Goal: Task Accomplishment & Management: Manage account settings

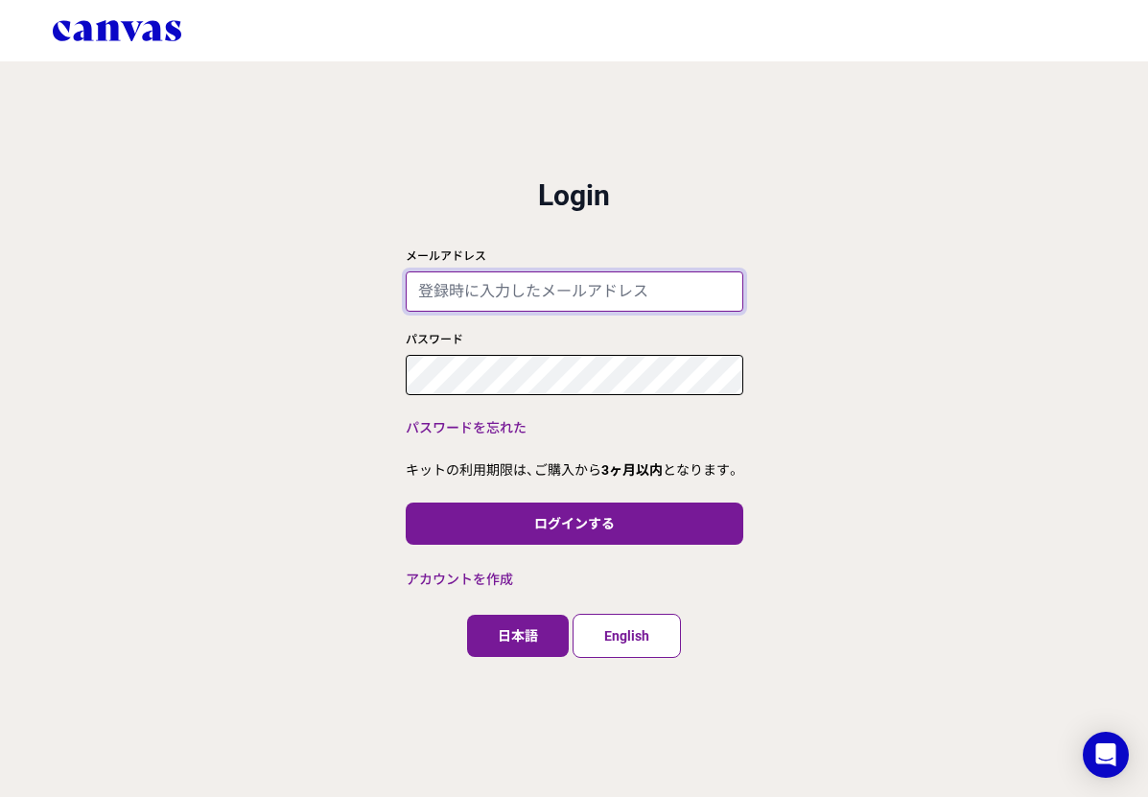
type input "[EMAIL_ADDRESS][DOMAIN_NAME]"
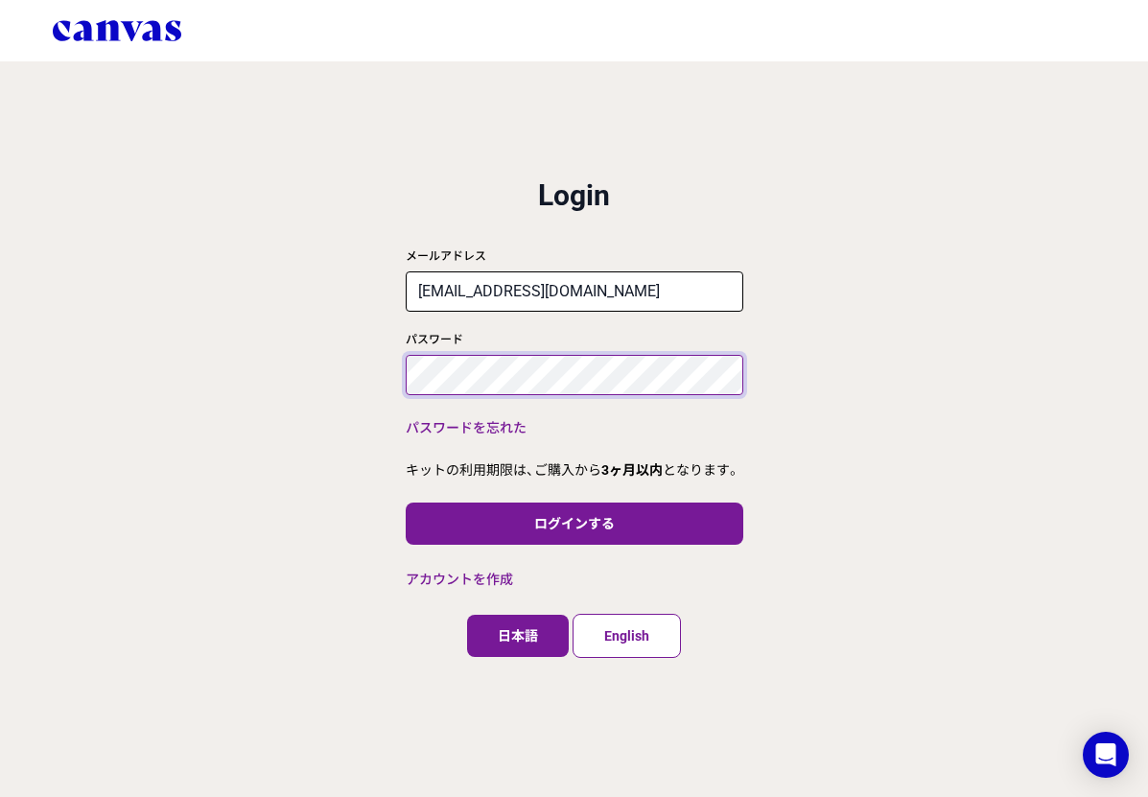
click at [318, 336] on div "close ログイン 利用規約 プライバシーポリシー Login メールアドレス [EMAIL_ADDRESS][DOMAIN_NAME] パスワード パスワ…" at bounding box center [574, 398] width 1148 height 797
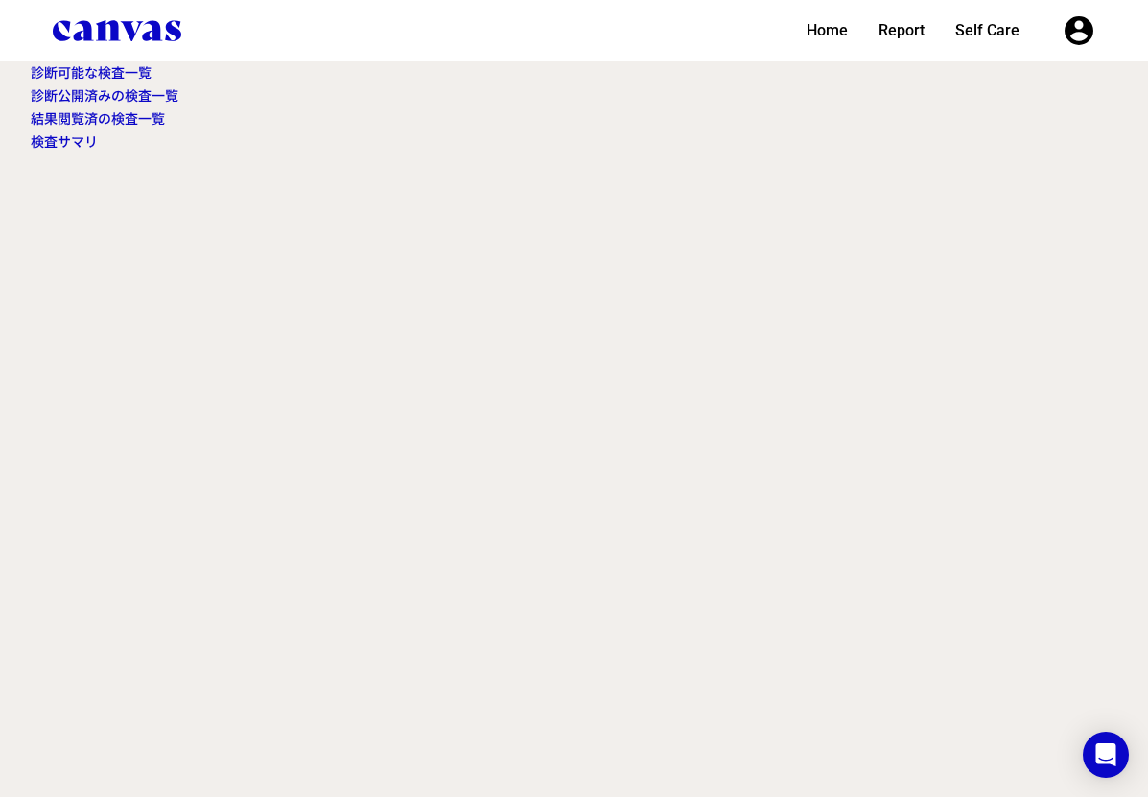
click at [115, 68] on link "診断可能な検査一覧" at bounding box center [91, 72] width 121 height 15
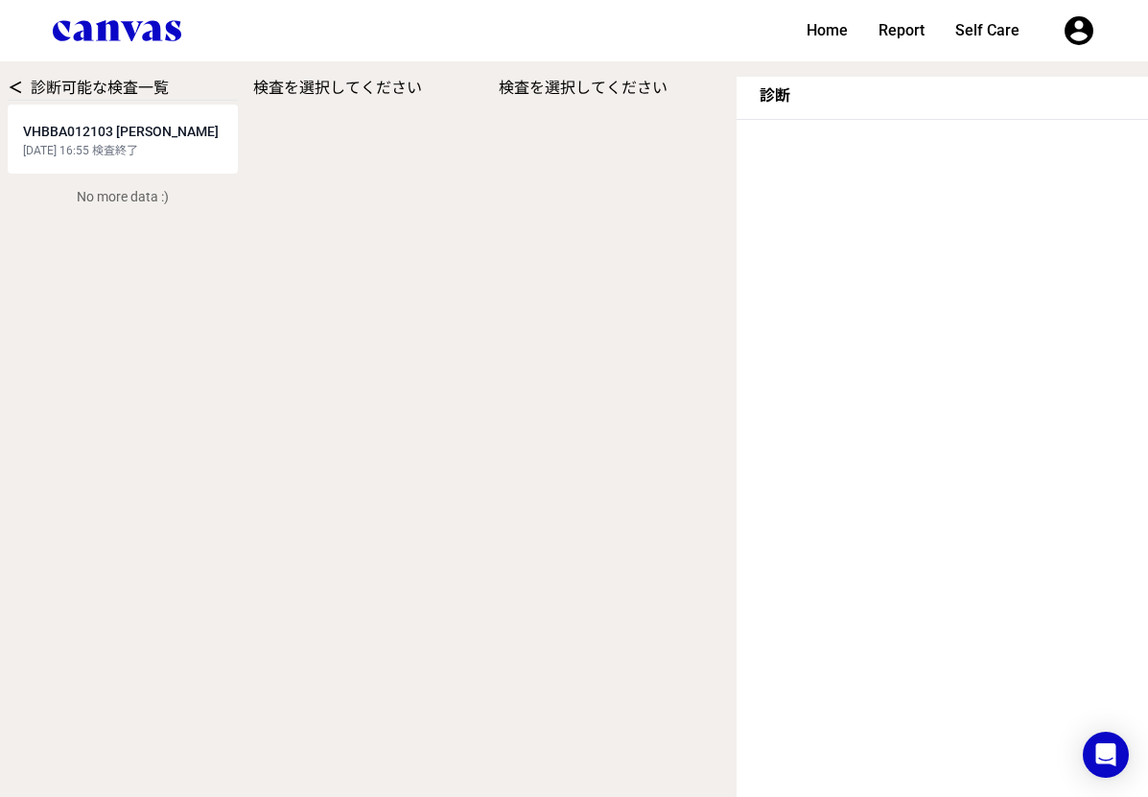
click at [162, 131] on span "VHBBA012103 [PERSON_NAME]" at bounding box center [121, 131] width 196 height 15
select select "3"
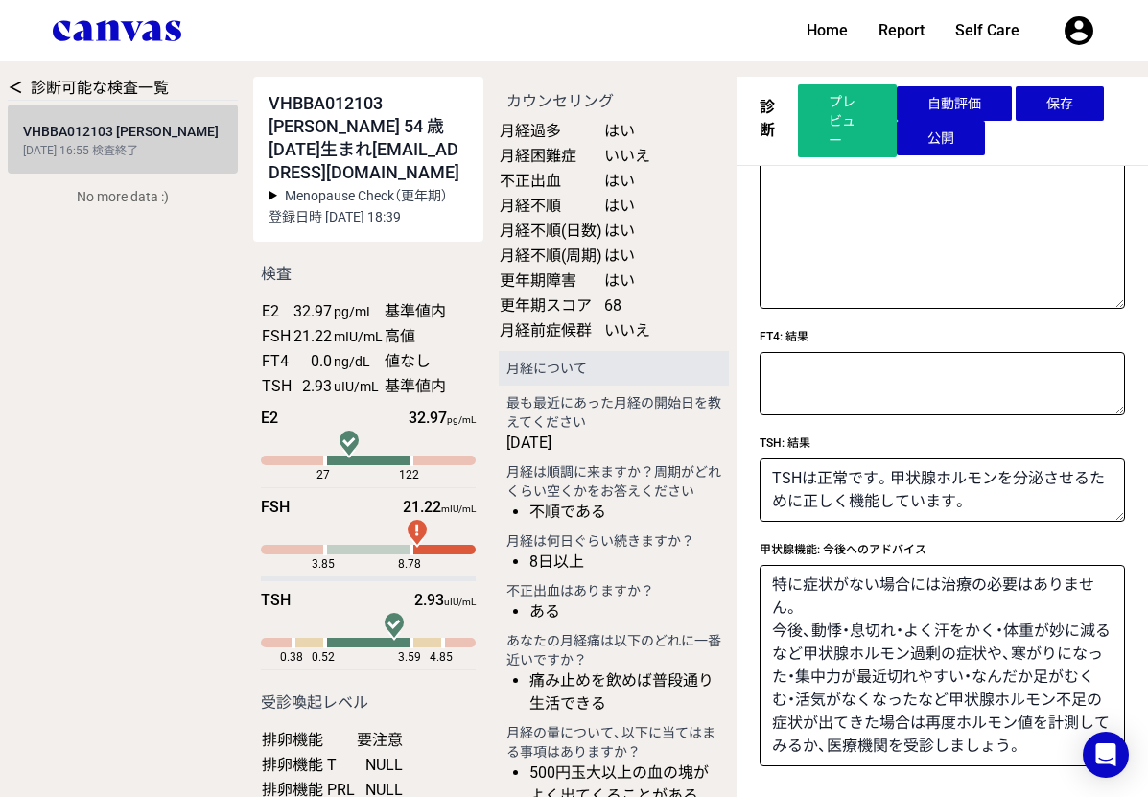
click at [1068, 88] on button "保存" at bounding box center [1060, 103] width 88 height 35
click at [942, 139] on button "公開" at bounding box center [941, 138] width 88 height 35
